Goal: Information Seeking & Learning: Understand process/instructions

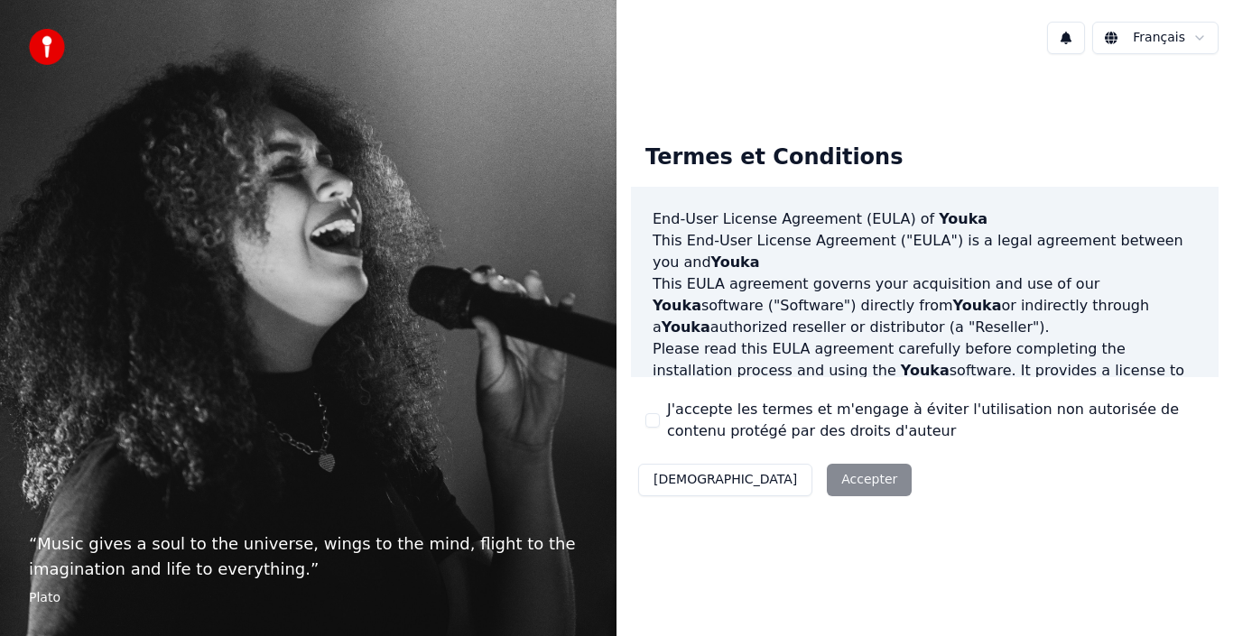
click at [743, 397] on div "Termes et Conditions End-User License Agreement (EULA) of Youka This End-User L…" at bounding box center [925, 316] width 588 height 375
click at [650, 423] on button "J'accepte les termes et m'engage à éviter l'utilisation non autorisée de conten…" at bounding box center [653, 420] width 14 height 14
click at [827, 490] on button "Accepter" at bounding box center [869, 480] width 85 height 33
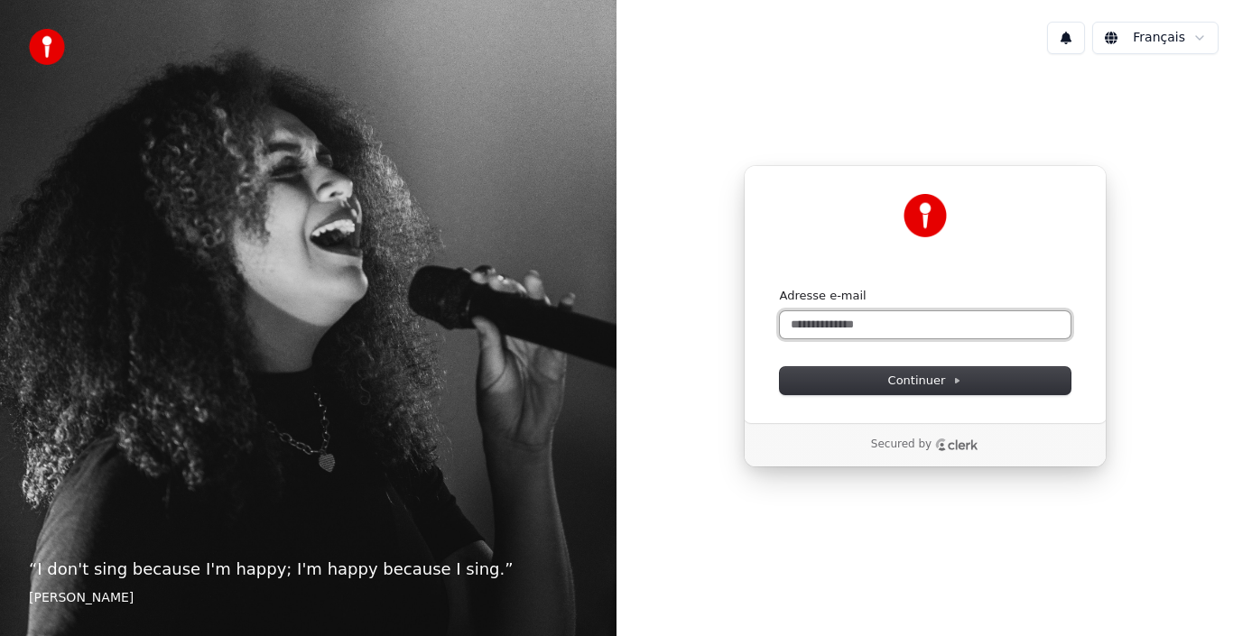
click at [862, 326] on input "Adresse e-mail" at bounding box center [925, 324] width 291 height 27
click at [915, 383] on span "Continuer" at bounding box center [925, 381] width 74 height 16
type input "**********"
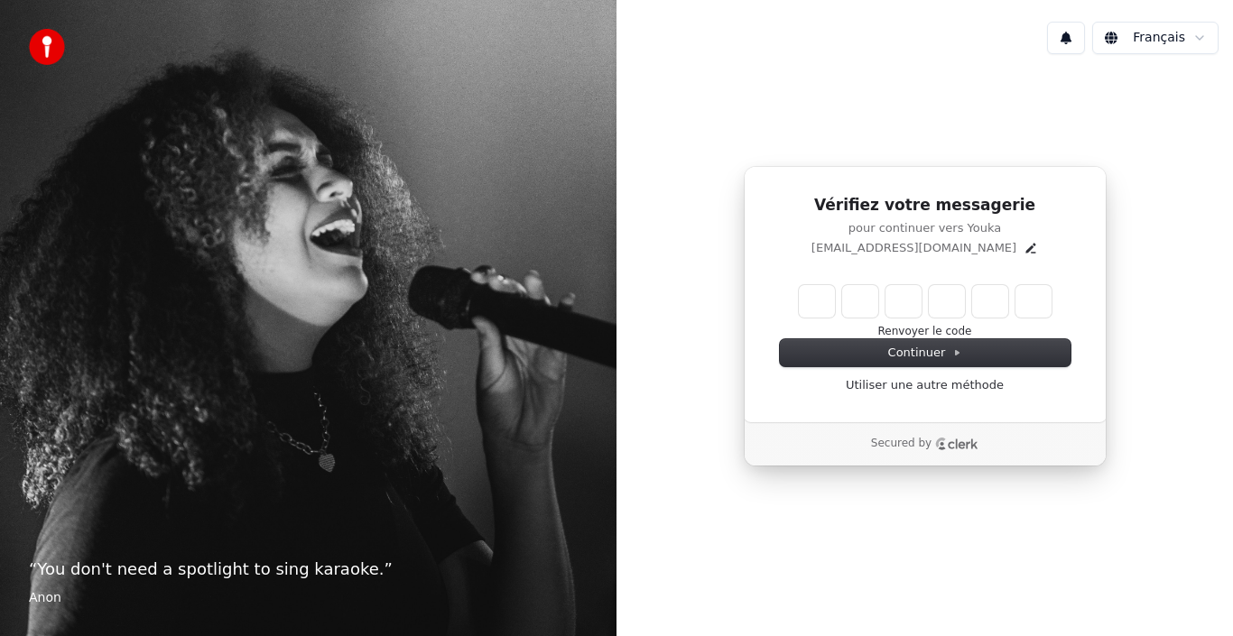
click at [819, 308] on input "Enter verification code" at bounding box center [925, 301] width 253 height 33
paste input "******"
type input "******"
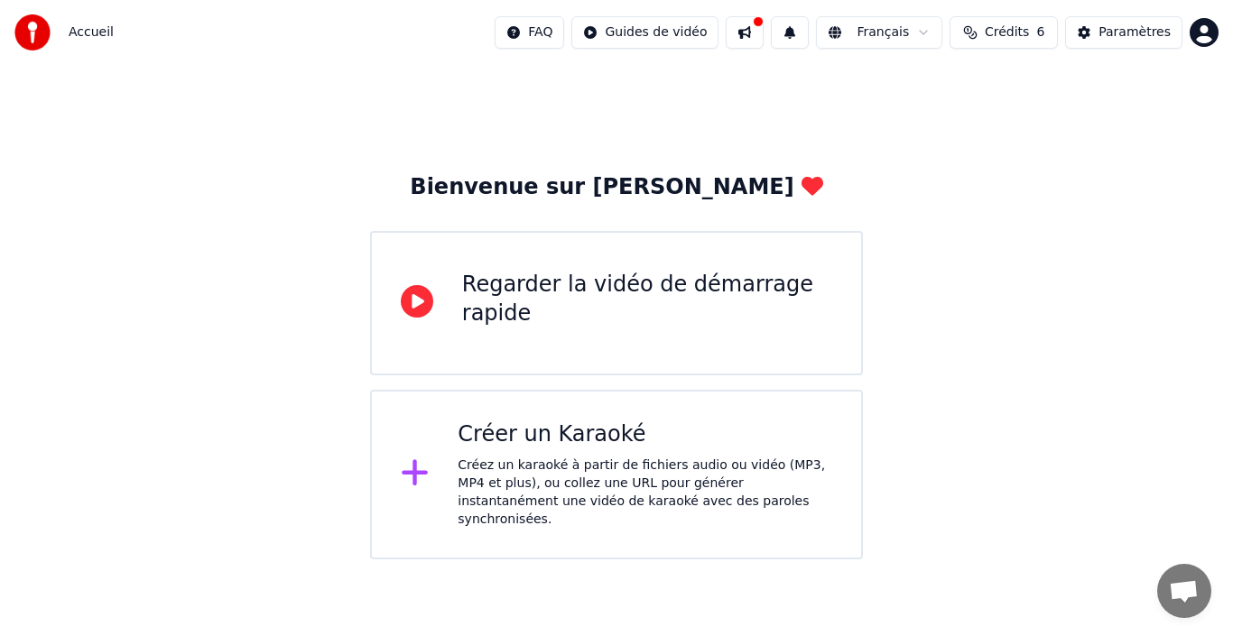
click at [428, 308] on icon at bounding box center [417, 301] width 33 height 33
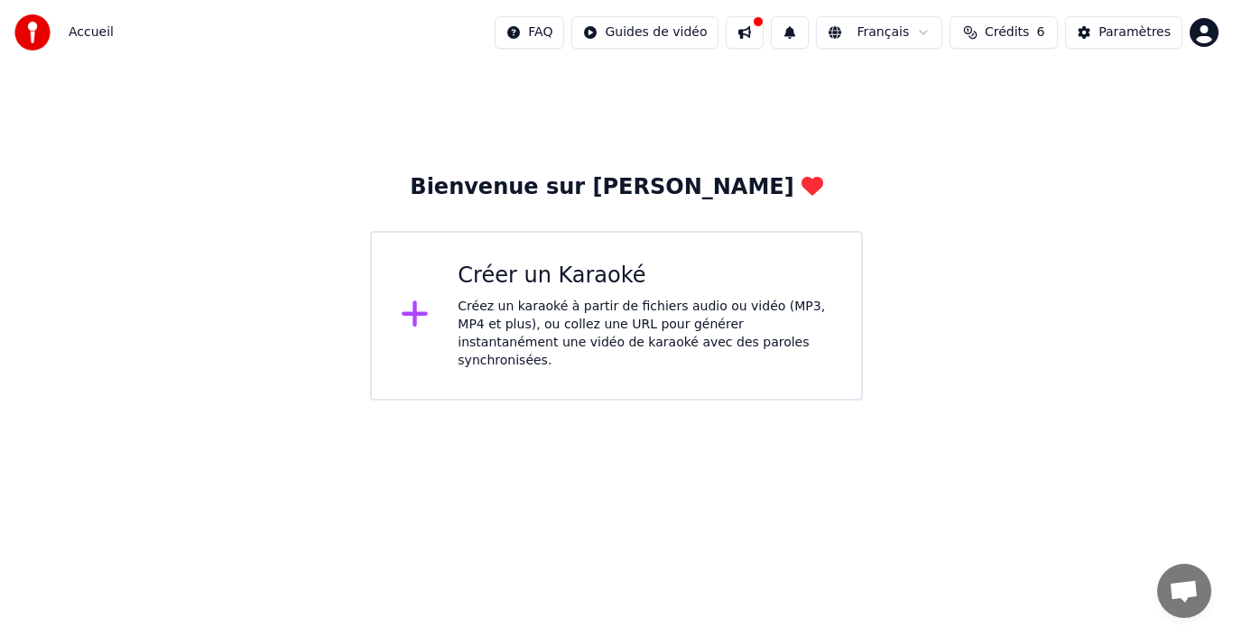
click at [590, 267] on div "Créer un Karaoké" at bounding box center [645, 276] width 375 height 29
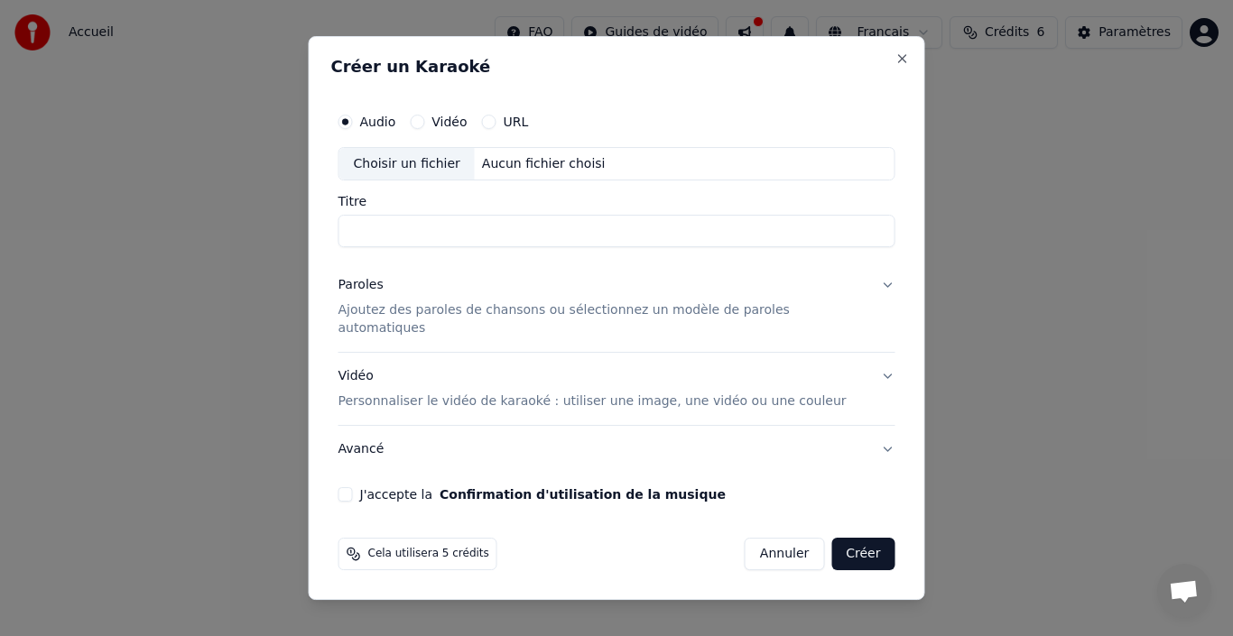
click at [750, 542] on button "Annuler" at bounding box center [784, 554] width 79 height 33
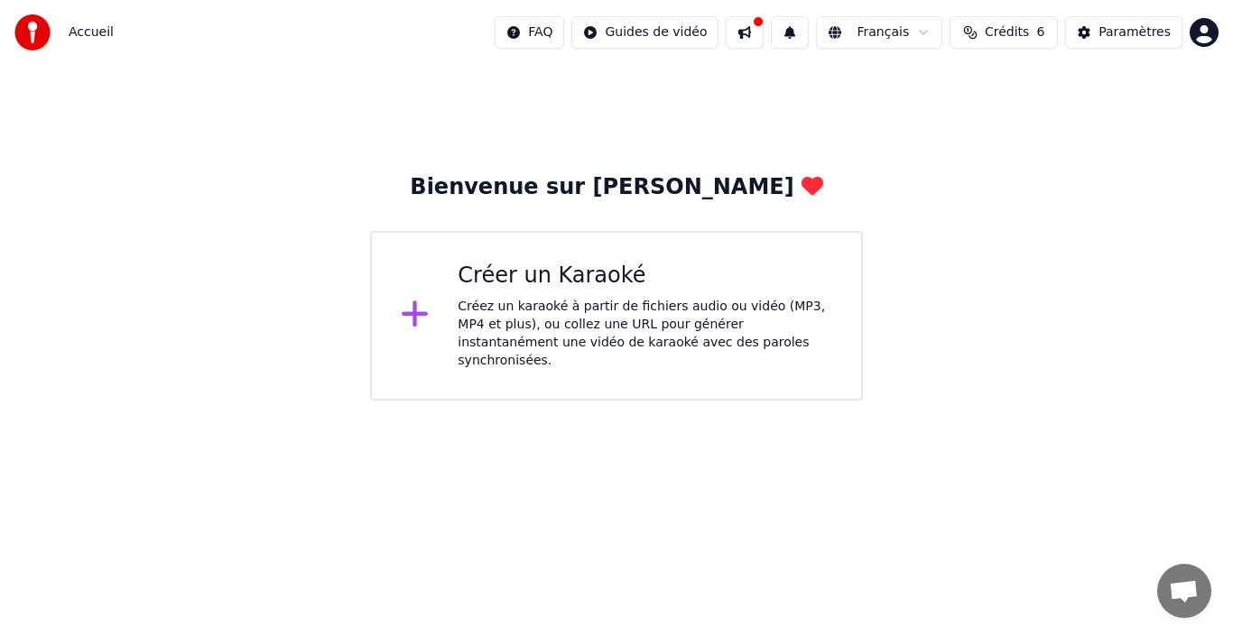
click at [26, 26] on img at bounding box center [32, 32] width 36 height 36
click at [88, 34] on span "Accueil" at bounding box center [91, 32] width 45 height 18
click at [1203, 35] on html "Accueil FAQ Guides de vidéo Français Crédits 6 Paramètres Bienvenue sur Youka C…" at bounding box center [616, 200] width 1233 height 401
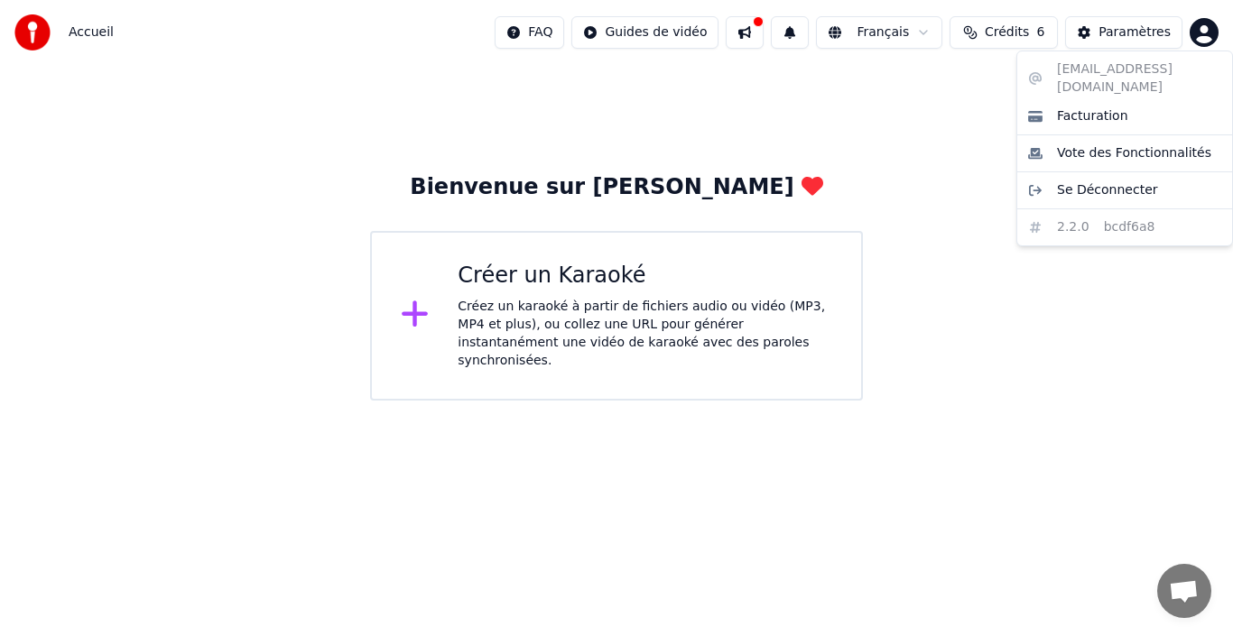
click at [698, 98] on html "Accueil FAQ Guides de vidéo Français Crédits 6 Paramètres Bienvenue sur Youka C…" at bounding box center [616, 200] width 1233 height 401
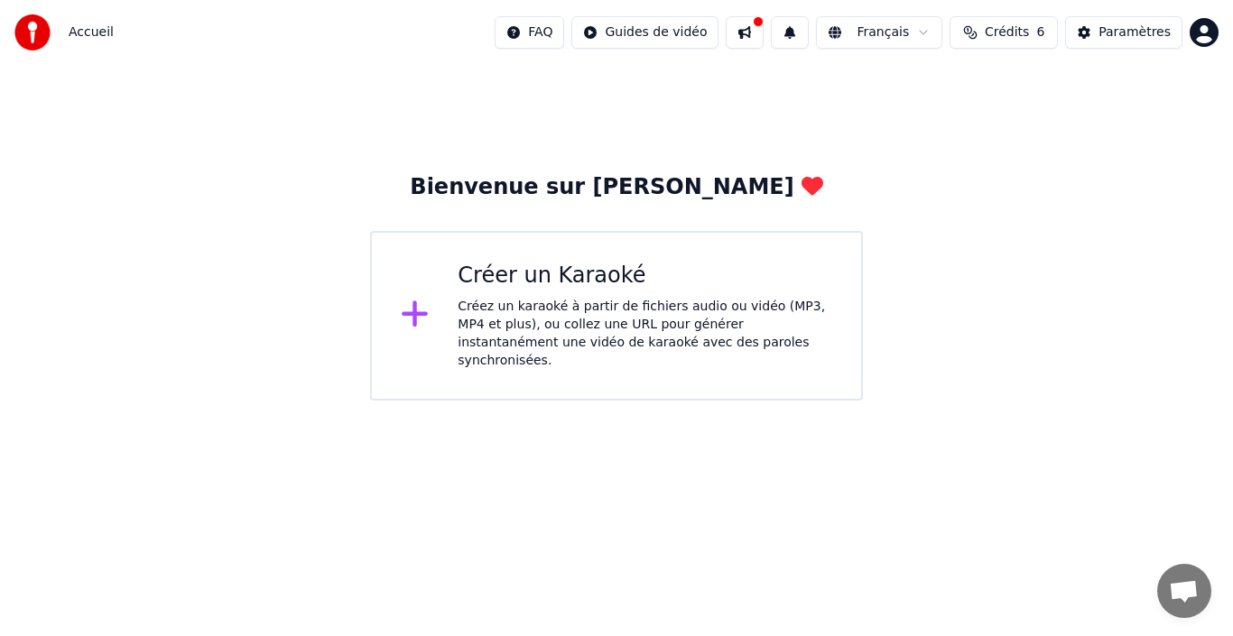
click at [764, 42] on button at bounding box center [745, 32] width 38 height 33
click at [311, 118] on div "Bienvenue sur [PERSON_NAME] un Karaoké Créez un karaoké à partir de fichiers au…" at bounding box center [616, 233] width 1233 height 336
click at [698, 42] on html "Accueil FAQ Guides de vidéo Français Crédits 6 Paramètres Bienvenue sur Youka C…" at bounding box center [616, 200] width 1233 height 401
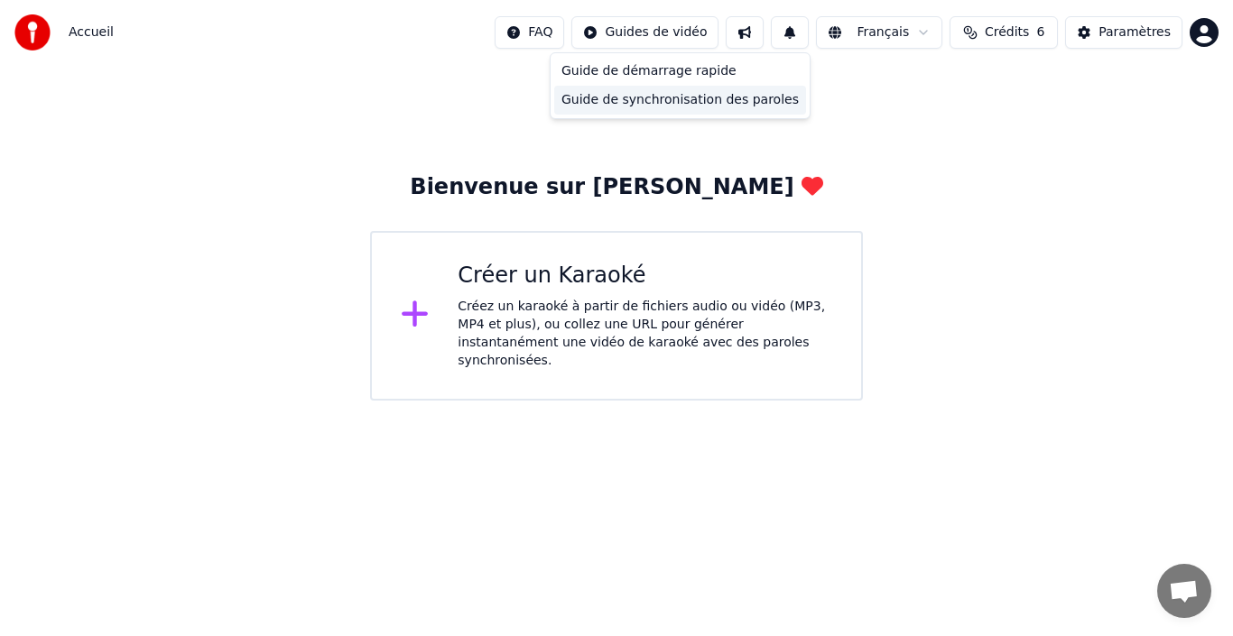
click at [735, 98] on div "Guide de synchronisation des paroles" at bounding box center [680, 100] width 252 height 29
